Goal: Check status: Check status

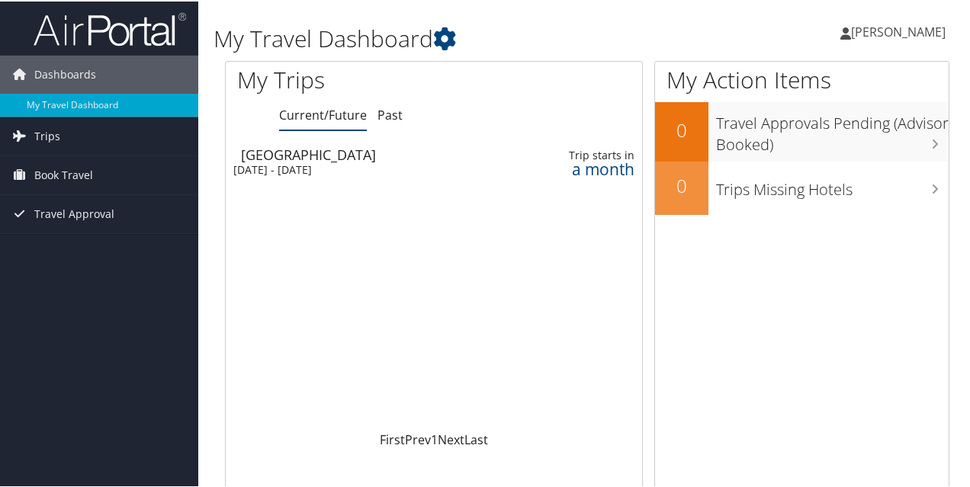
click at [262, 153] on div "[GEOGRAPHIC_DATA]" at bounding box center [370, 153] width 259 height 14
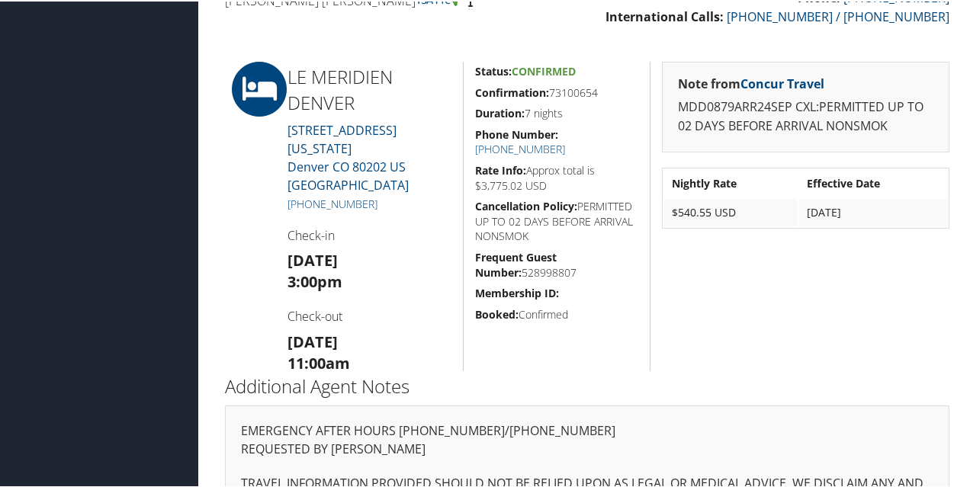
scroll to position [534, 0]
